Goal: Task Accomplishment & Management: Manage account settings

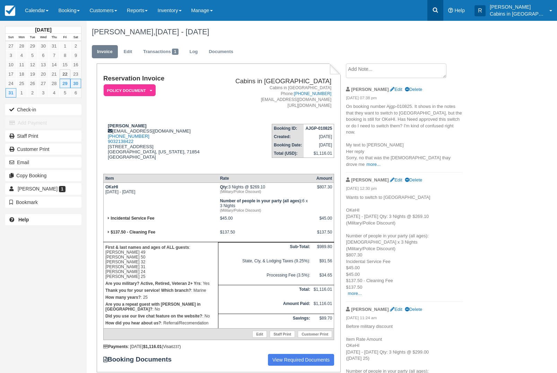
click at [443, 2] on link at bounding box center [435, 10] width 16 height 21
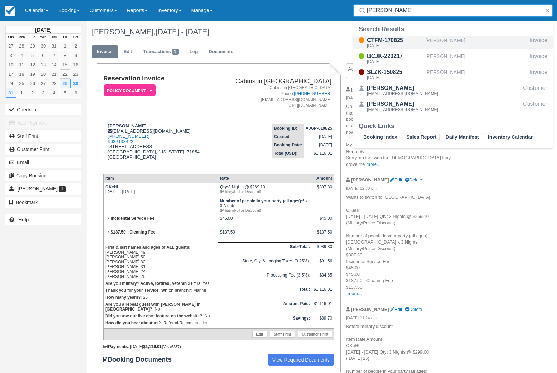
type input "Melissa cantu"
click at [399, 36] on div "CTFM-170825" at bounding box center [394, 40] width 55 height 8
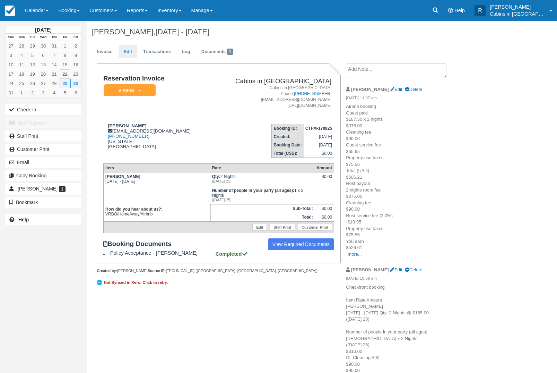
click at [133, 49] on link "Edit" at bounding box center [128, 52] width 19 height 14
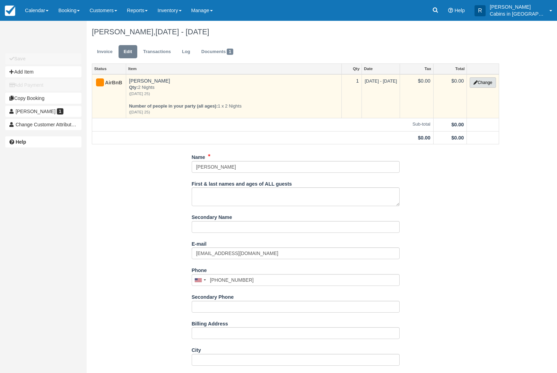
click at [488, 81] on button "Change" at bounding box center [483, 82] width 26 height 10
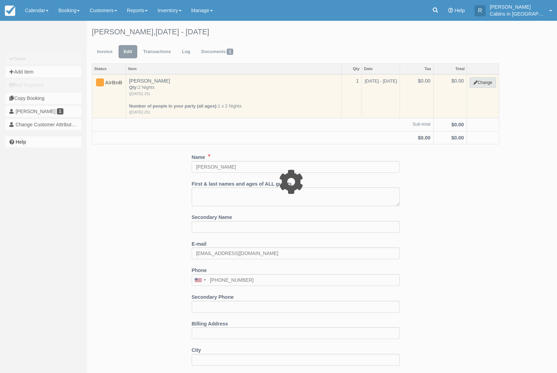
select select "1"
type input "0.00"
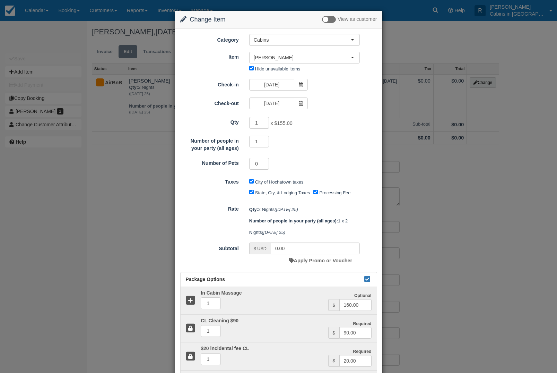
click at [432, 175] on div "Change Item Add Item View as customer Category Cabins Gift Certificate Cabins S…" at bounding box center [278, 186] width 557 height 373
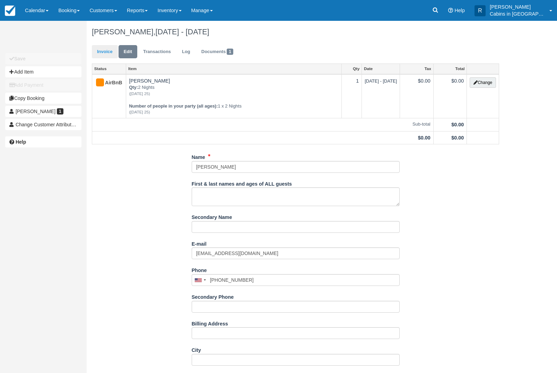
click at [106, 55] on link "Invoice" at bounding box center [105, 52] width 26 height 14
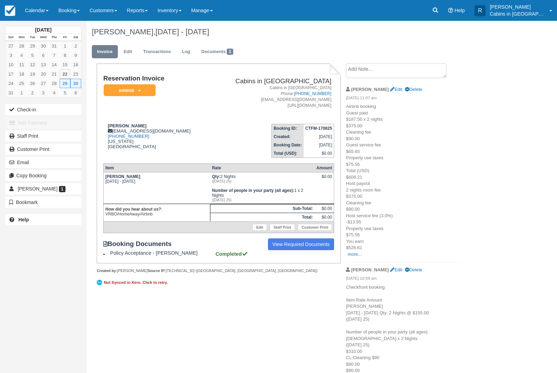
click at [418, 70] on textarea at bounding box center [396, 70] width 100 height 15
